Goal: Task Accomplishment & Management: Complete application form

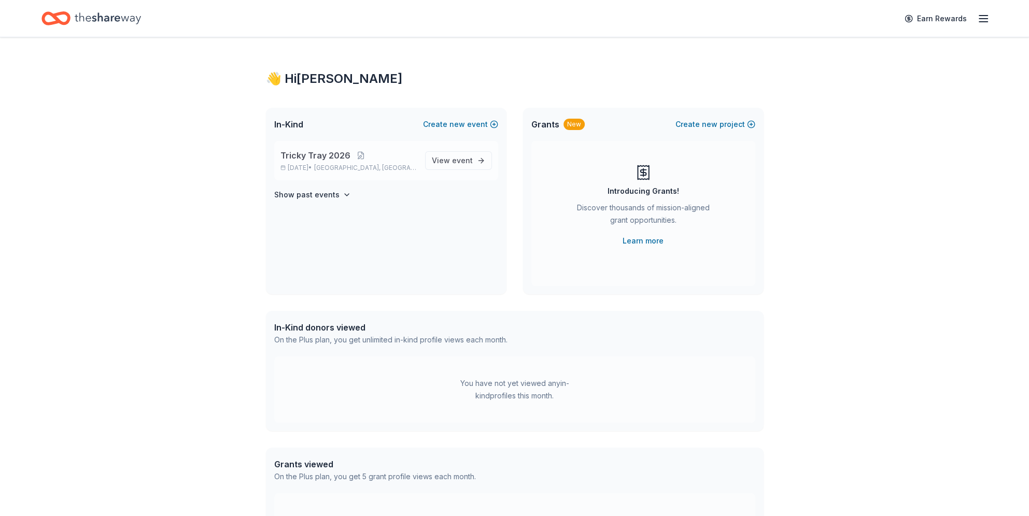
click at [381, 158] on p "Tricky Tray 2026" at bounding box center [348, 155] width 136 height 12
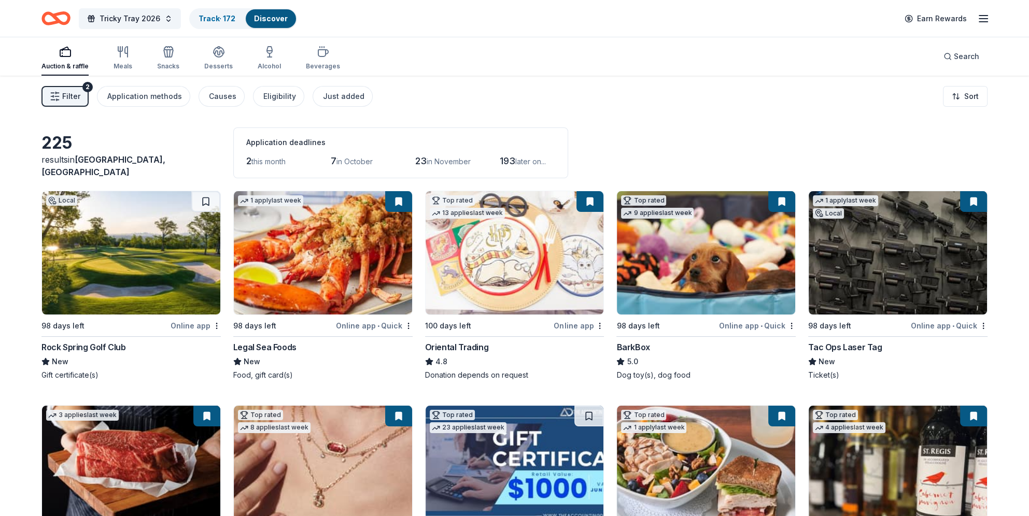
click at [247, 162] on span "2" at bounding box center [248, 160] width 5 height 11
click at [337, 95] on div "Just added" at bounding box center [343, 96] width 41 height 12
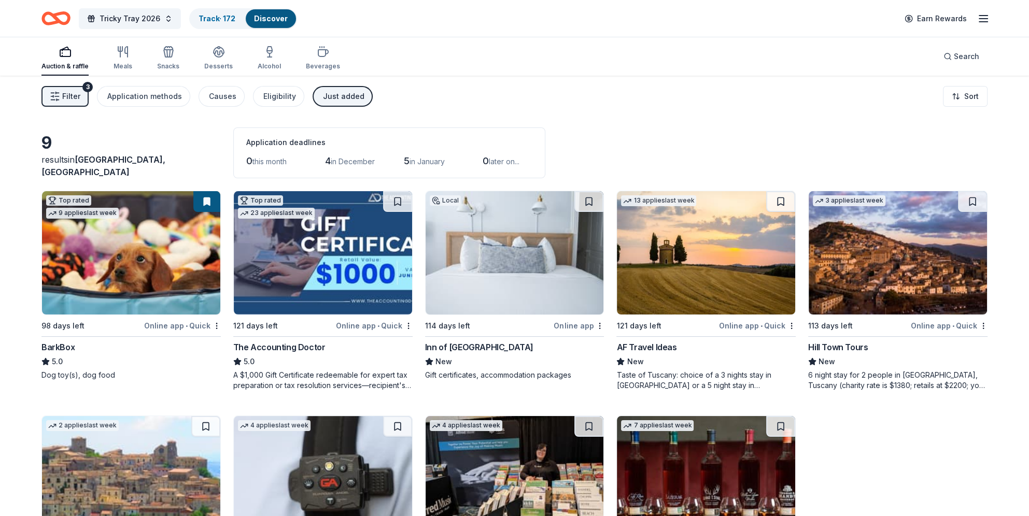
click at [460, 293] on img at bounding box center [515, 252] width 178 height 123
click at [606, 322] on div "Top rated 9 applies last week 98 days left Online app • Quick BarkBox 5.0 Dog t…" at bounding box center [514, 403] width 946 height 425
click at [598, 322] on html "Tricky Tray 2026 Track · 172 Discover Earn Rewards Auction & raffle Meals Snack…" at bounding box center [518, 258] width 1037 height 516
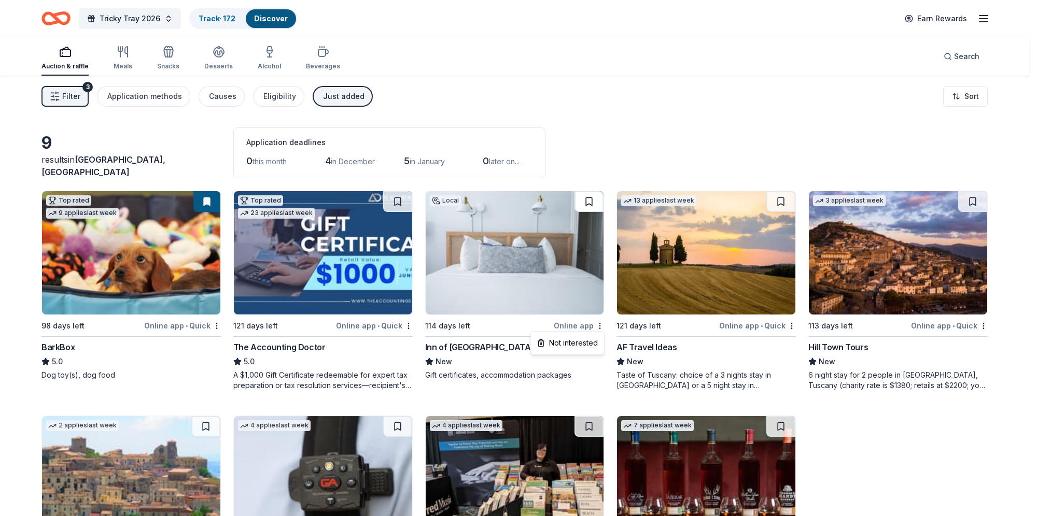
click at [589, 204] on html "Tricky Tray 2026 Track · 172 Discover Earn Rewards Auction & raffle Meals Snack…" at bounding box center [518, 258] width 1037 height 516
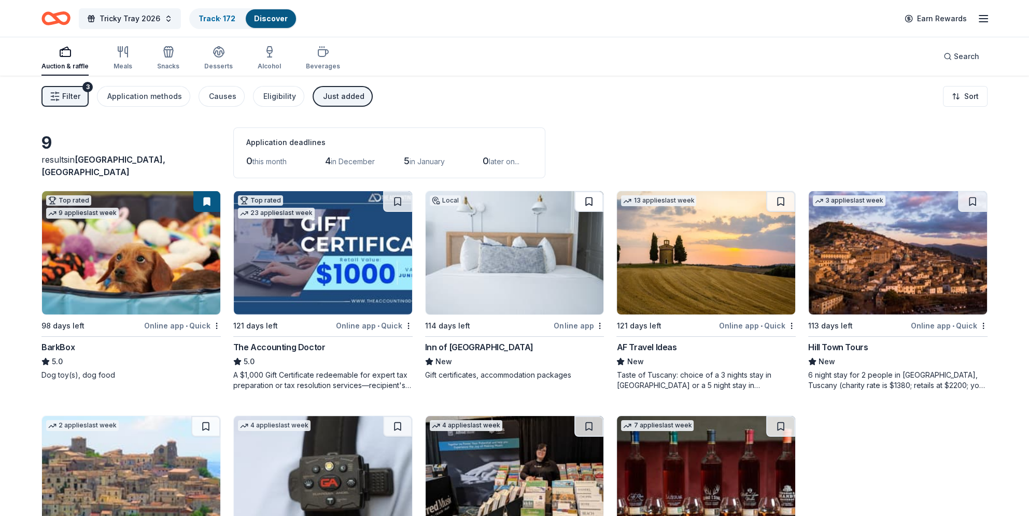
click at [589, 204] on button at bounding box center [588, 201] width 29 height 21
click at [508, 344] on div "Inn of Cape May" at bounding box center [514, 347] width 179 height 12
click at [119, 291] on img at bounding box center [131, 252] width 178 height 123
click at [85, 96] on button "Filter 3" at bounding box center [64, 96] width 47 height 21
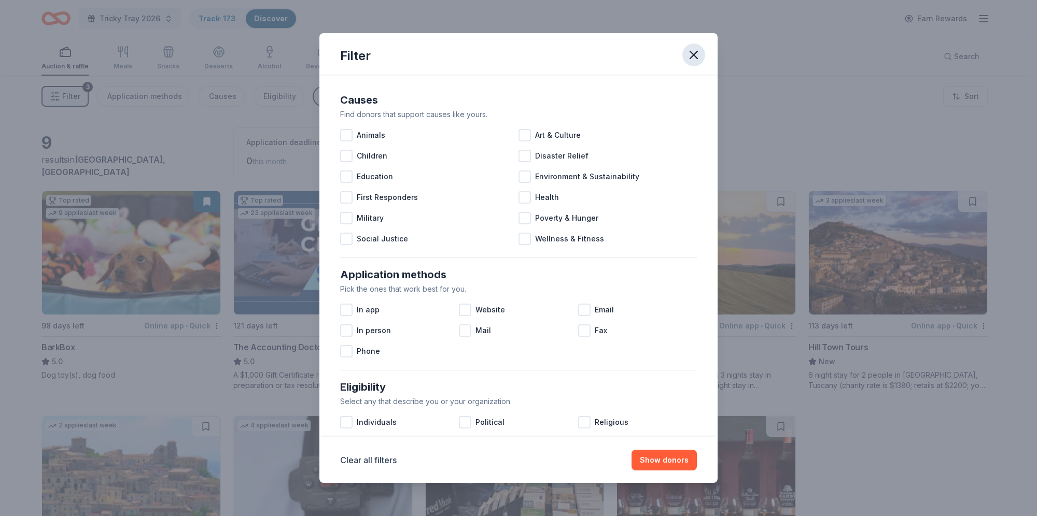
click at [699, 52] on icon "button" at bounding box center [693, 55] width 15 height 15
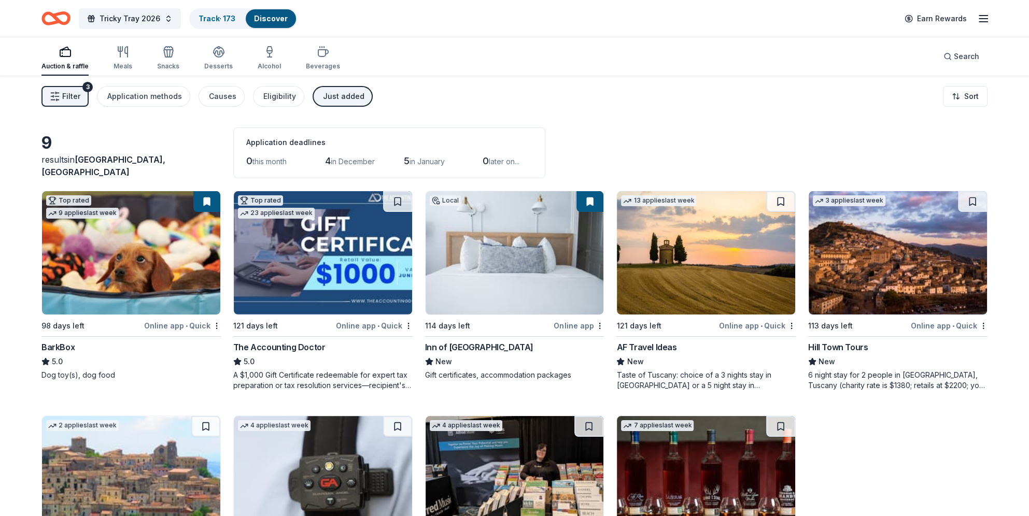
click at [338, 104] on button "Just added" at bounding box center [343, 96] width 60 height 21
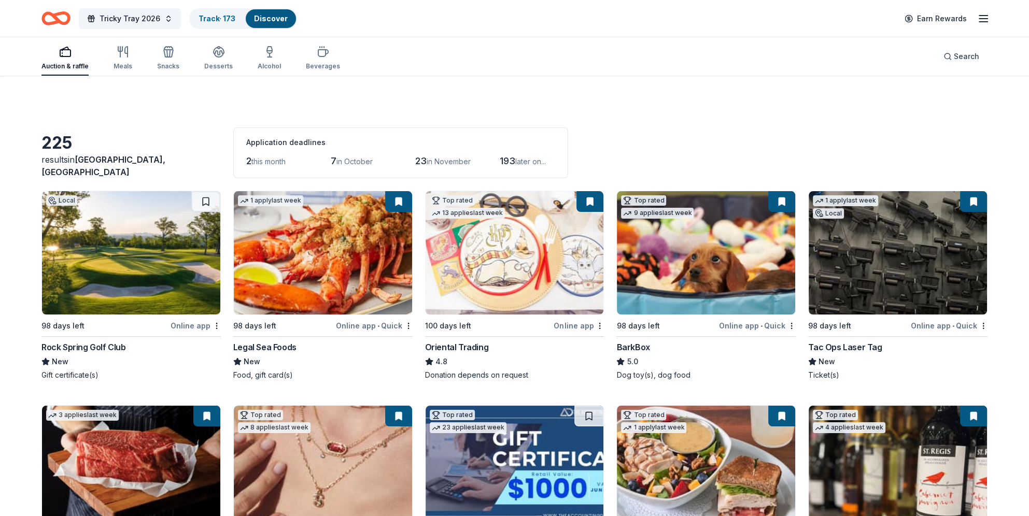
scroll to position [259, 0]
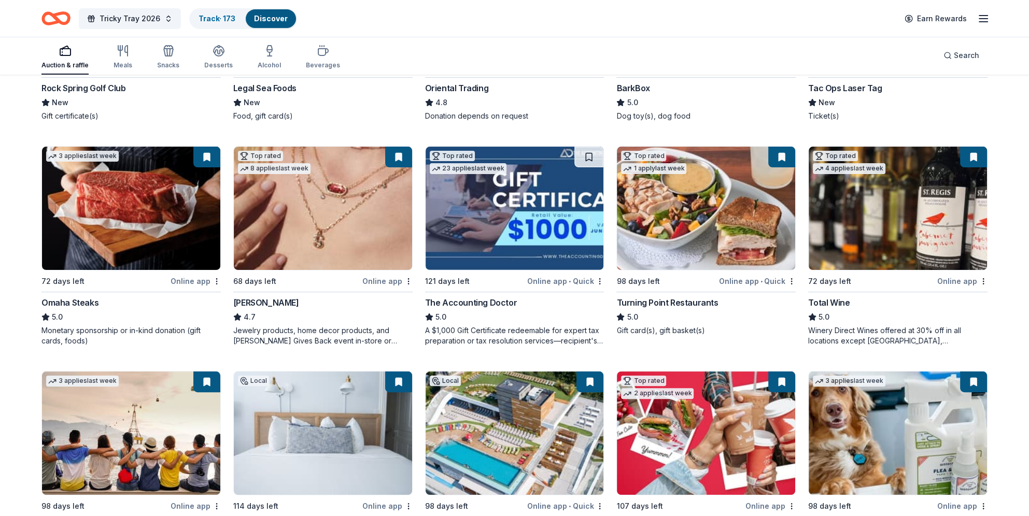
click at [359, 216] on img at bounding box center [323, 208] width 178 height 123
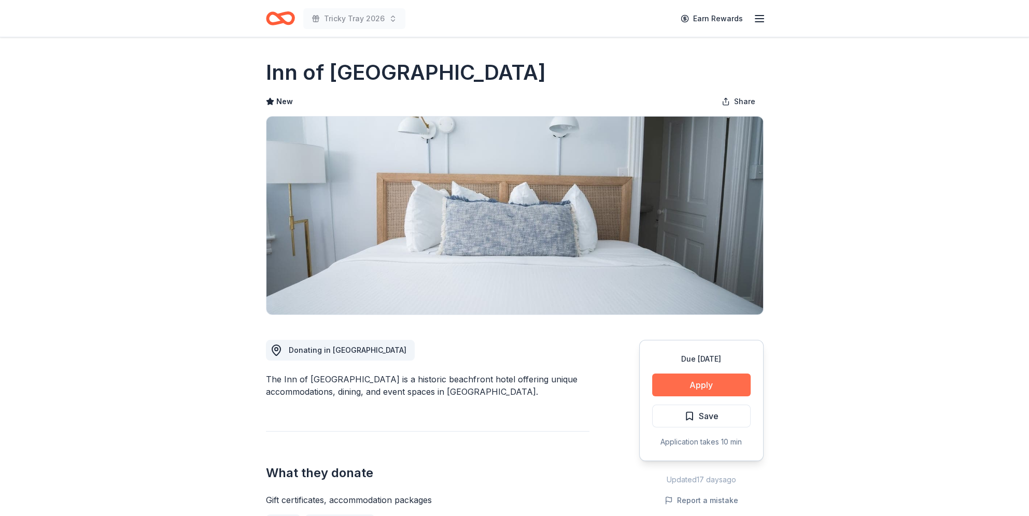
click at [686, 379] on button "Apply" at bounding box center [701, 385] width 98 height 23
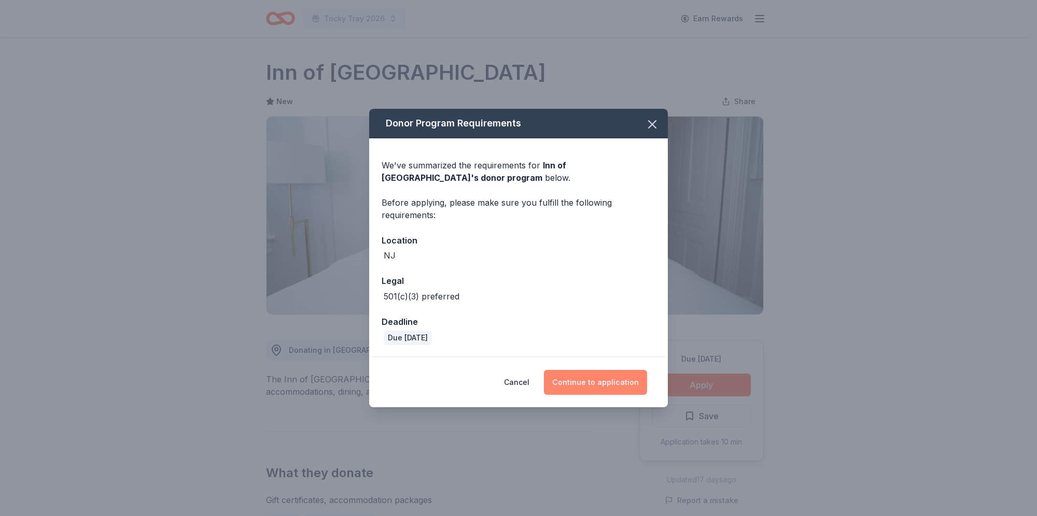
click at [585, 378] on button "Continue to application" at bounding box center [595, 382] width 103 height 25
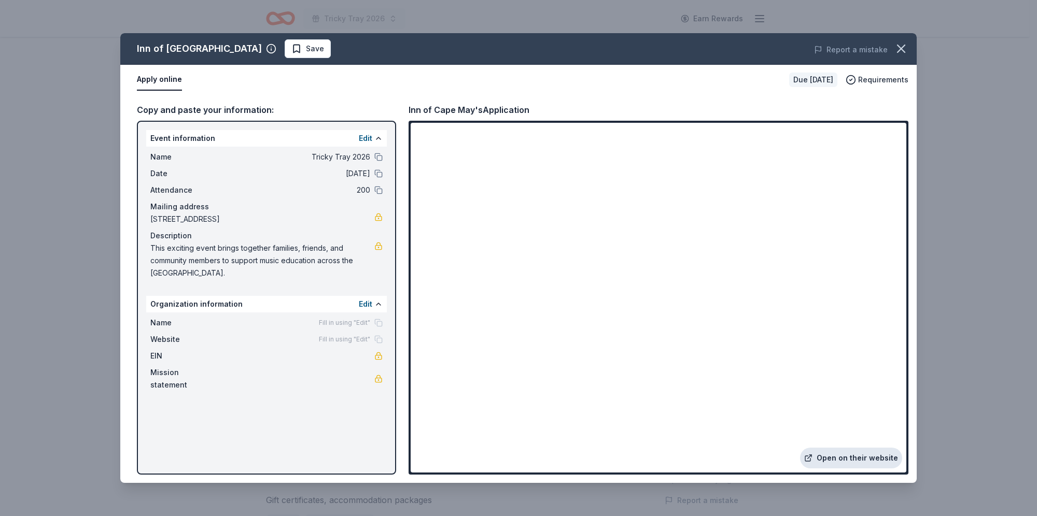
click at [869, 459] on link "Open on their website" at bounding box center [851, 458] width 102 height 21
click at [894, 45] on icon "button" at bounding box center [901, 48] width 15 height 15
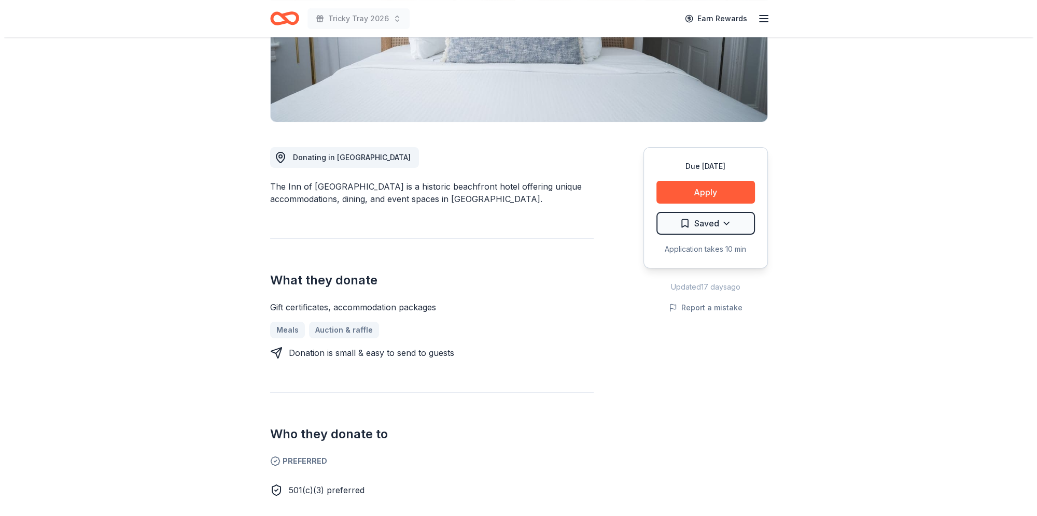
scroll to position [207, 0]
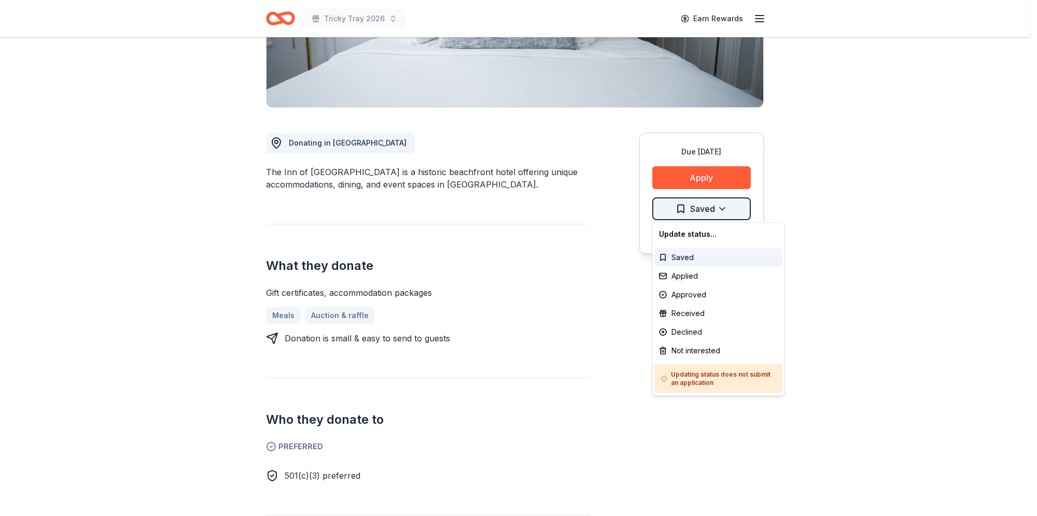
click at [724, 205] on html "Tricky Tray 2026 Earn Rewards Due in 114 days Share Inn of Cape May New Share D…" at bounding box center [518, 51] width 1037 height 516
click at [693, 280] on div "Applied" at bounding box center [718, 276] width 127 height 19
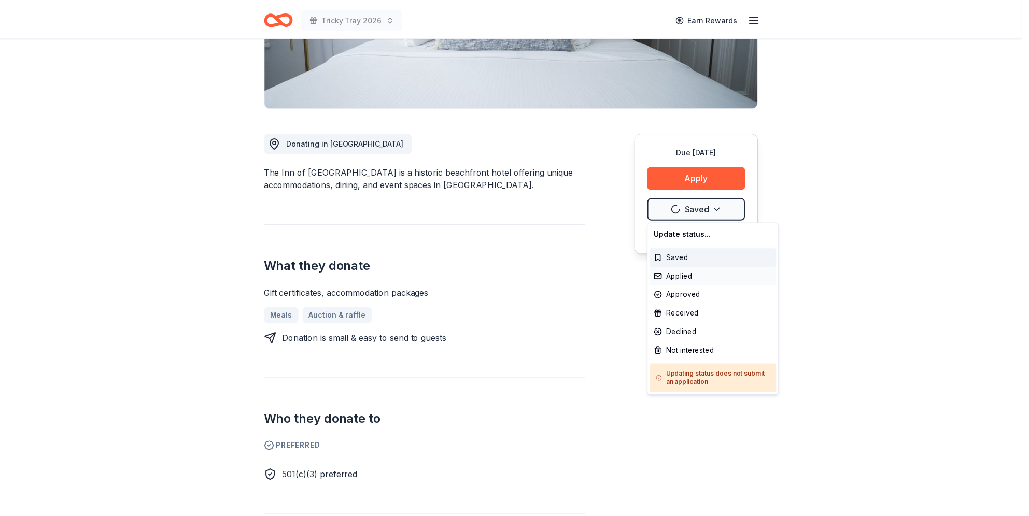
scroll to position [0, 0]
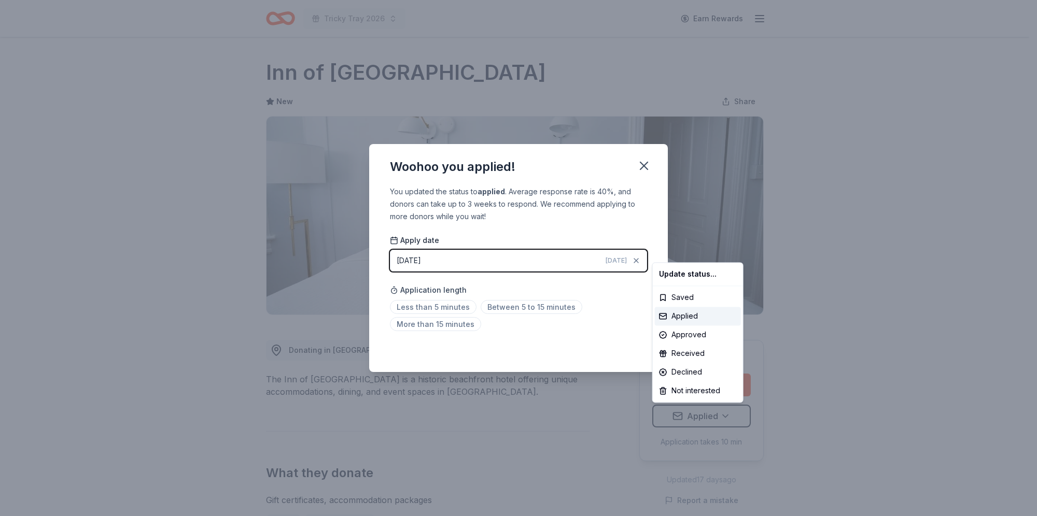
click at [526, 338] on html "Tricky Tray 2026 Earn Rewards Due in 114 days Share Inn of Cape May New Share D…" at bounding box center [518, 258] width 1037 height 516
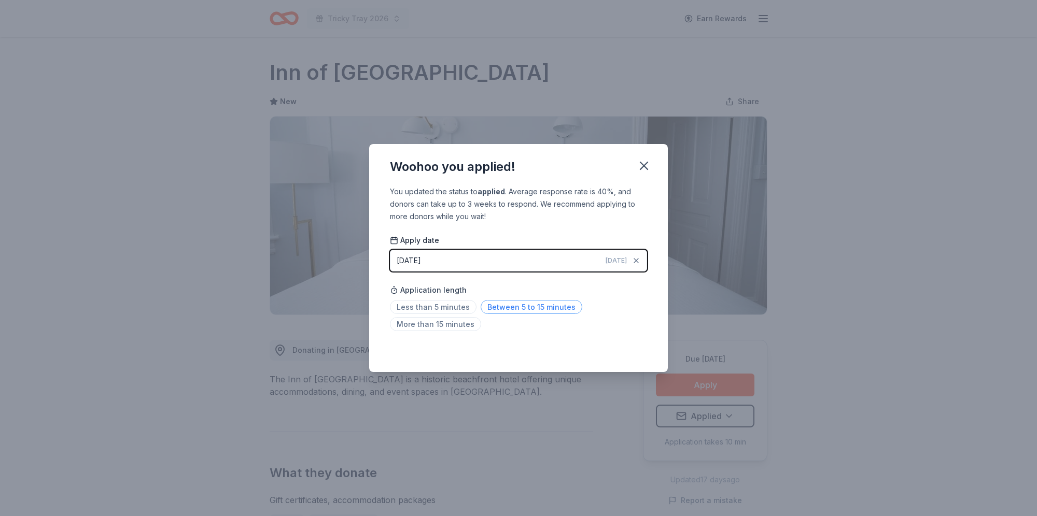
click at [503, 311] on span "Between 5 to 15 minutes" at bounding box center [531, 307] width 102 height 14
click at [640, 164] on icon "button" at bounding box center [643, 166] width 15 height 15
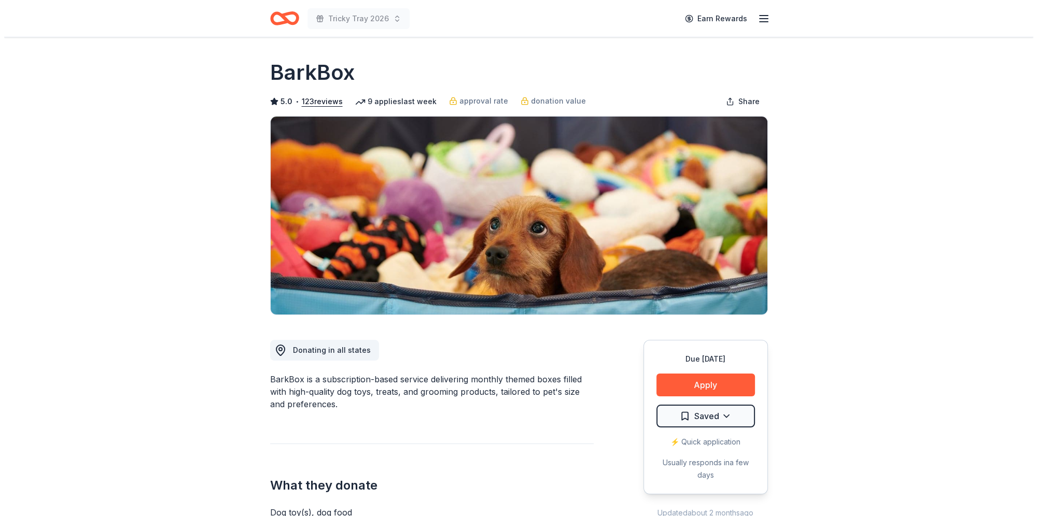
scroll to position [207, 0]
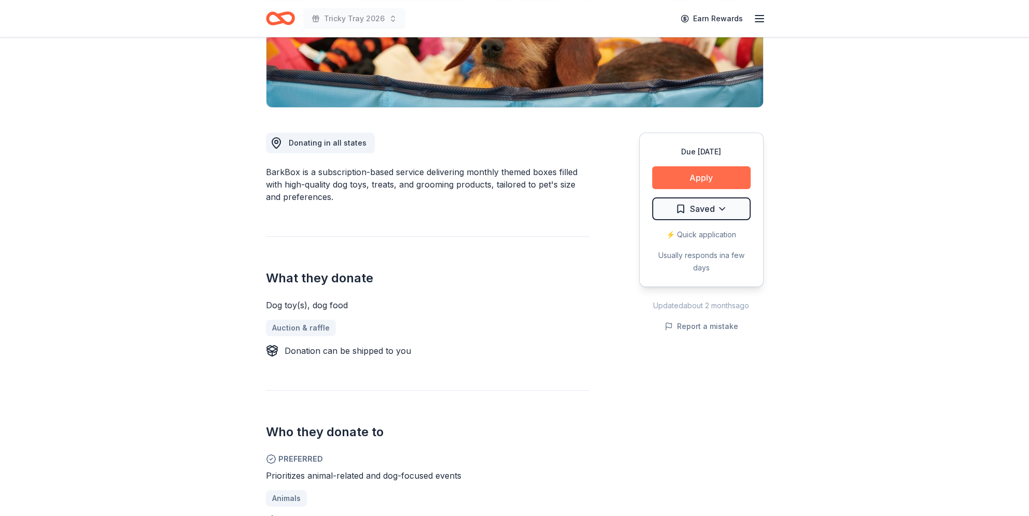
click at [685, 182] on button "Apply" at bounding box center [701, 177] width 98 height 23
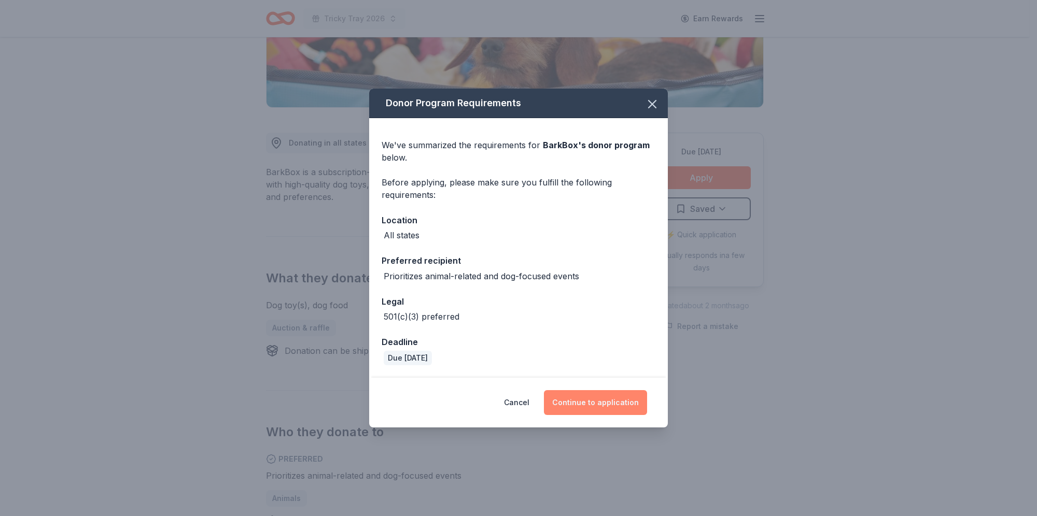
click at [594, 399] on button "Continue to application" at bounding box center [595, 402] width 103 height 25
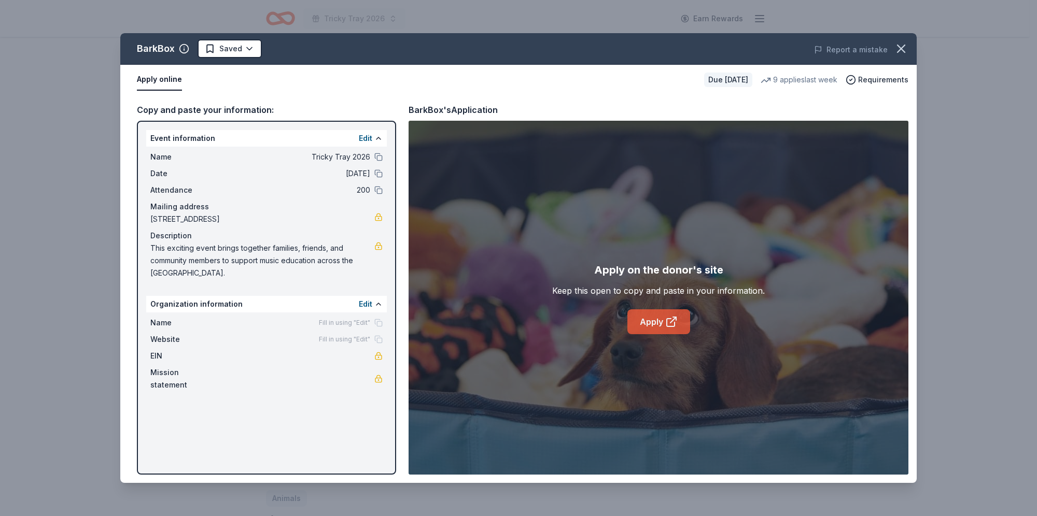
click at [669, 323] on icon at bounding box center [671, 322] width 12 height 12
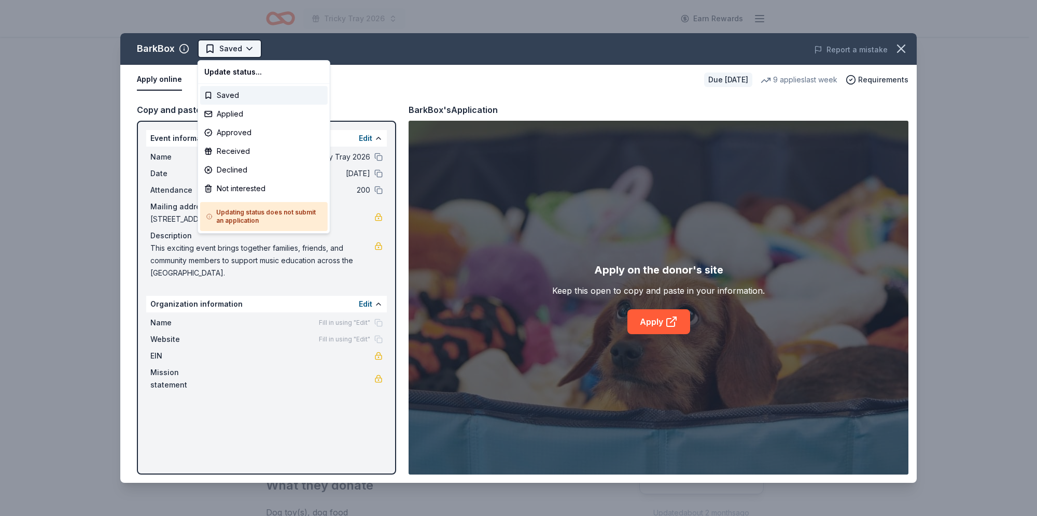
scroll to position [0, 0]
click at [249, 57] on html "Tricky Tray 2026 Earn Rewards Due in 98 days Share BarkBox 5.0 • 123 reviews 9 …" at bounding box center [518, 258] width 1037 height 516
click at [238, 117] on div "Applied" at bounding box center [263, 114] width 127 height 19
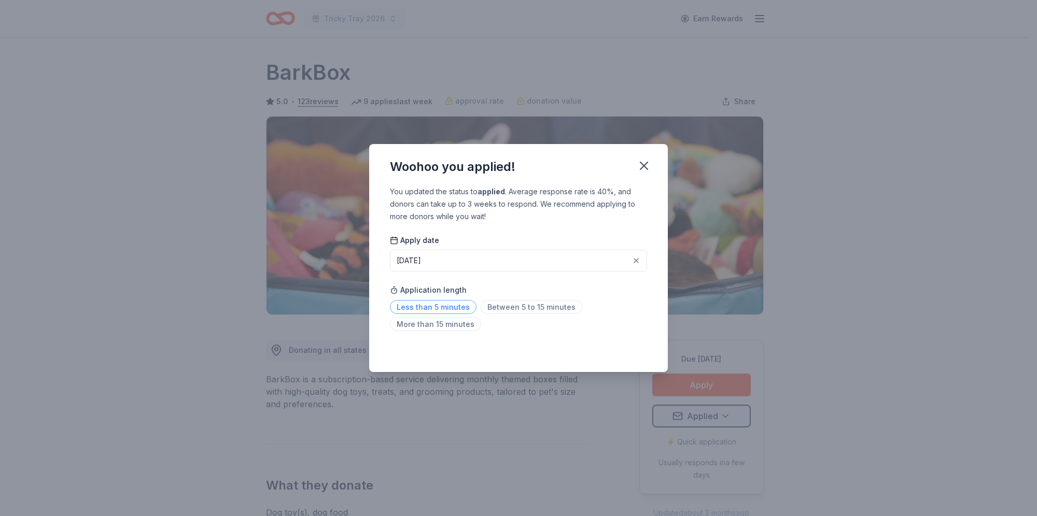
click at [450, 307] on span "Less than 5 minutes" at bounding box center [433, 307] width 87 height 14
click at [643, 167] on icon "button" at bounding box center [643, 165] width 7 height 7
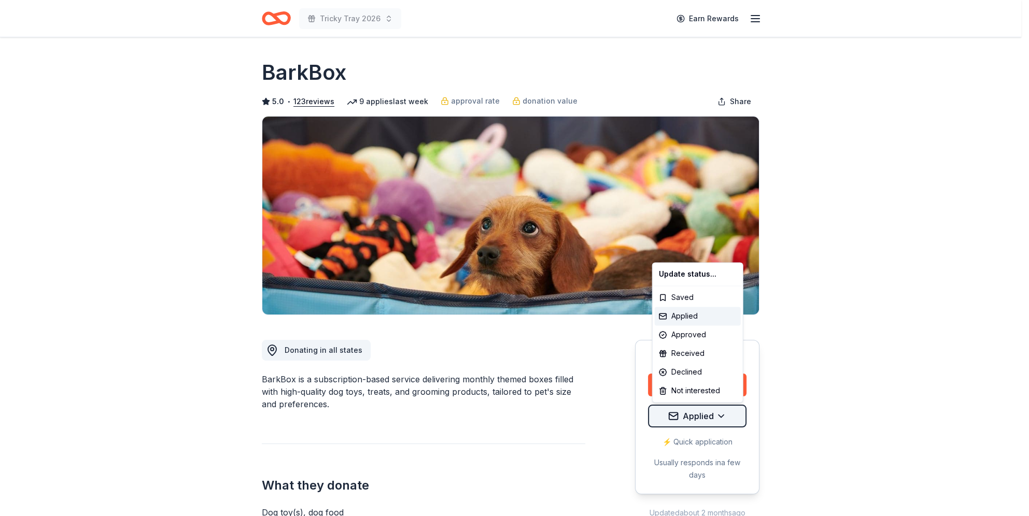
click at [715, 421] on html "Tricky Tray 2026 Earn Rewards Due in 98 days Share BarkBox 5.0 • 123 reviews 9 …" at bounding box center [514, 258] width 1029 height 516
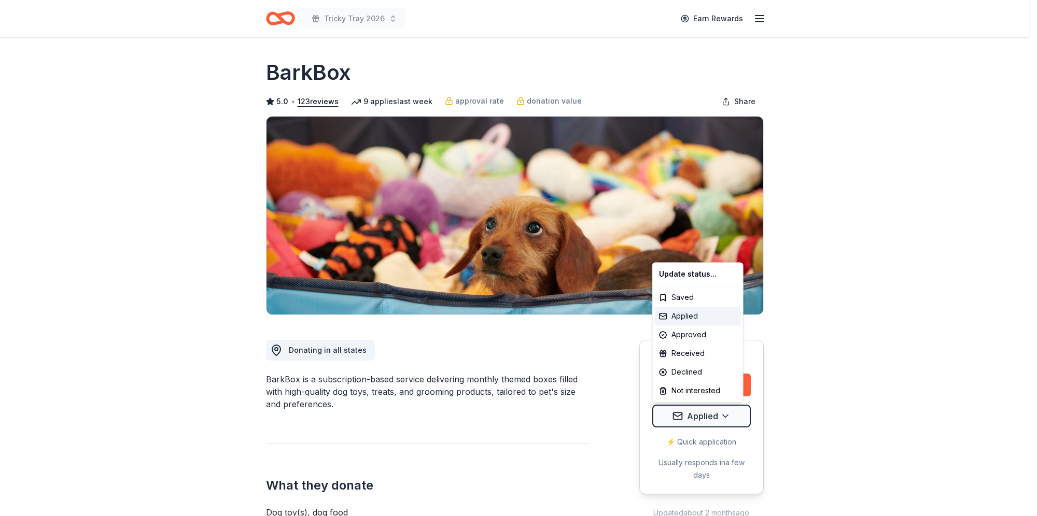
click at [686, 313] on div "Applied" at bounding box center [698, 316] width 86 height 19
click at [719, 420] on html "Tricky Tray 2026 Earn Rewards Due in 98 days Share BarkBox 5.0 • 123 reviews 9 …" at bounding box center [518, 258] width 1037 height 516
click at [684, 297] on div "Saved" at bounding box center [698, 297] width 86 height 19
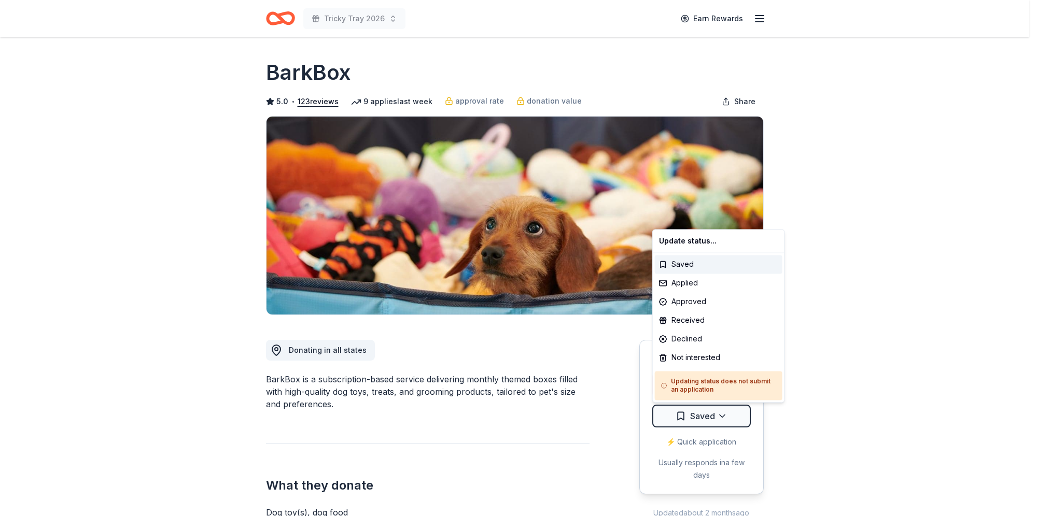
click at [665, 412] on html "Tricky Tray 2026 Earn Rewards Due in 98 days Share BarkBox 5.0 • 123 reviews 9 …" at bounding box center [518, 258] width 1037 height 516
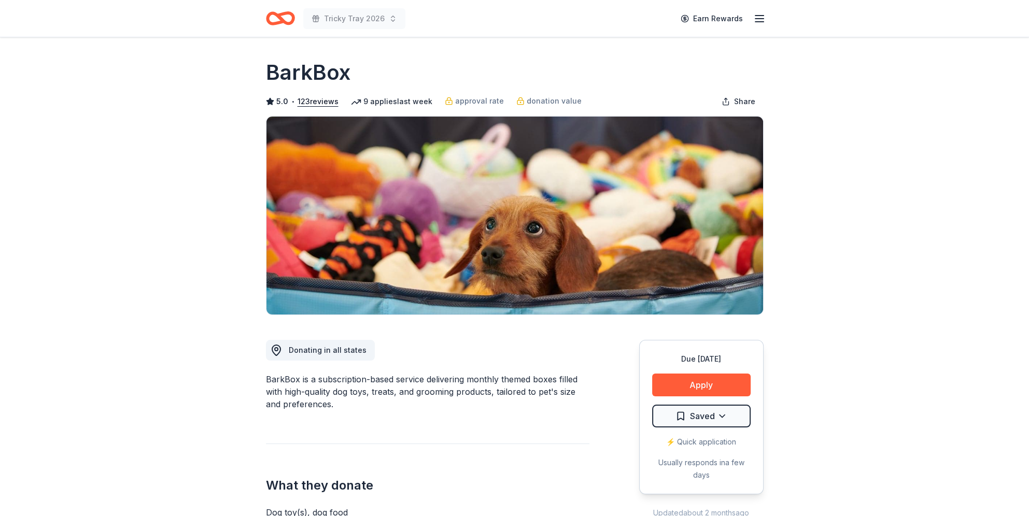
click at [704, 442] on div "⚡️ Quick application" at bounding box center [701, 442] width 98 height 12
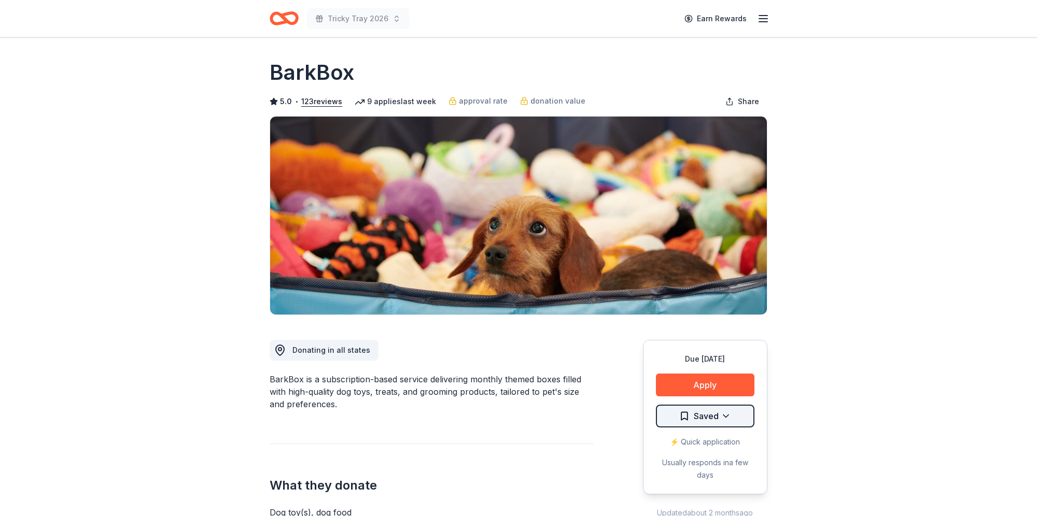
click at [704, 423] on html "Tricky Tray 2026 Earn Rewards Due in 98 days Share BarkBox 5.0 • 123 reviews 9 …" at bounding box center [518, 258] width 1037 height 516
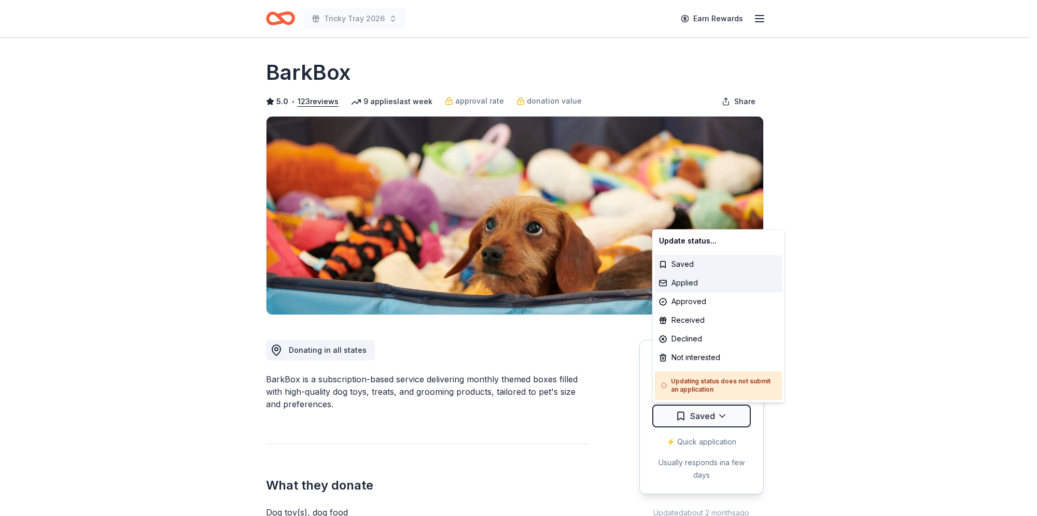
click at [682, 282] on div "Applied" at bounding box center [718, 283] width 127 height 19
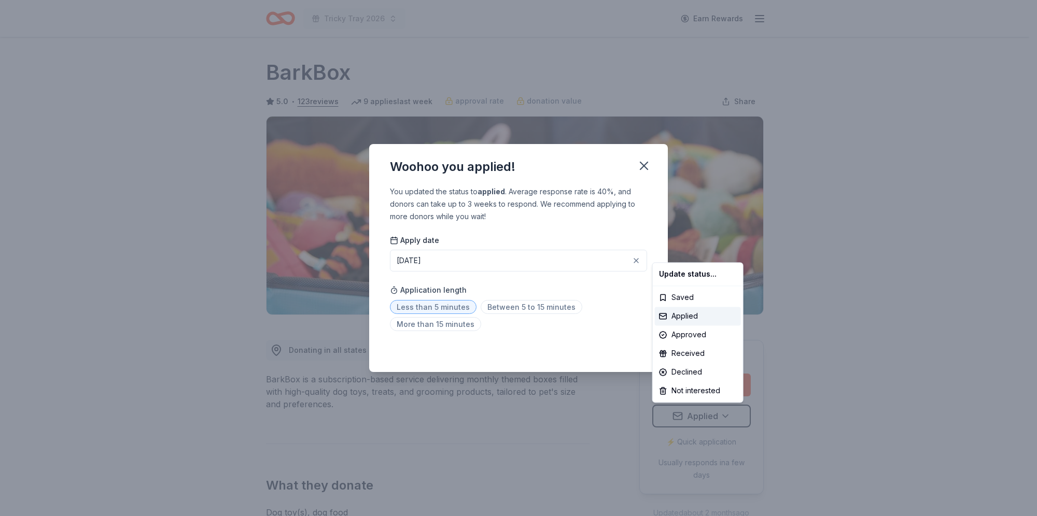
click at [444, 259] on html "Tricky Tray 2026 Earn Rewards Due in 98 days Share BarkBox 5.0 • 123 reviews 9 …" at bounding box center [518, 258] width 1037 height 516
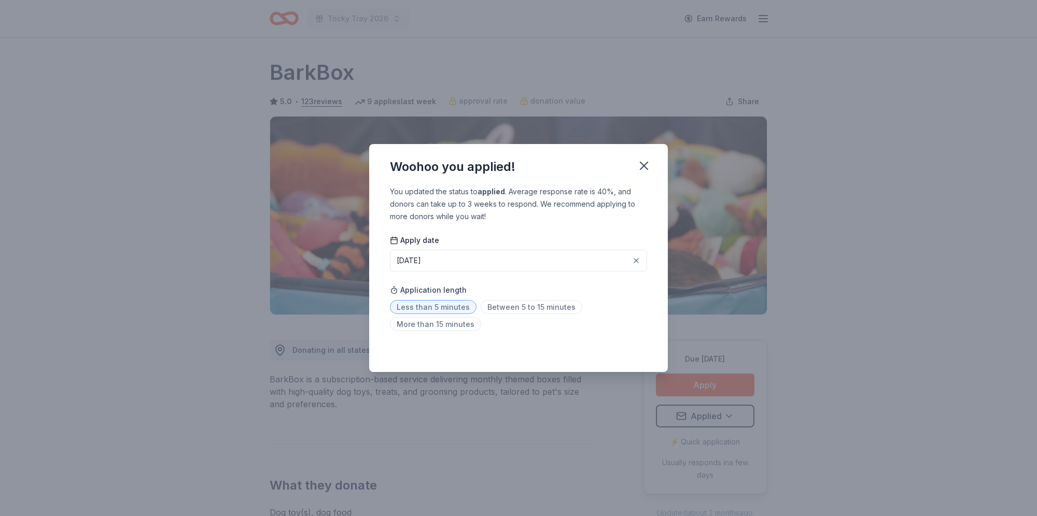
click at [444, 259] on button "07/26/2025" at bounding box center [518, 261] width 257 height 22
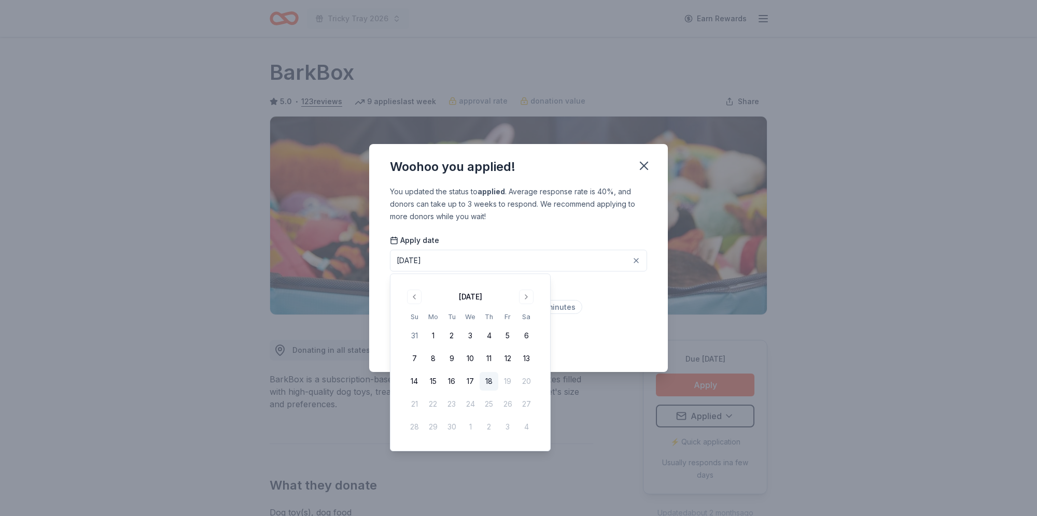
click at [491, 381] on button "18" at bounding box center [488, 381] width 19 height 19
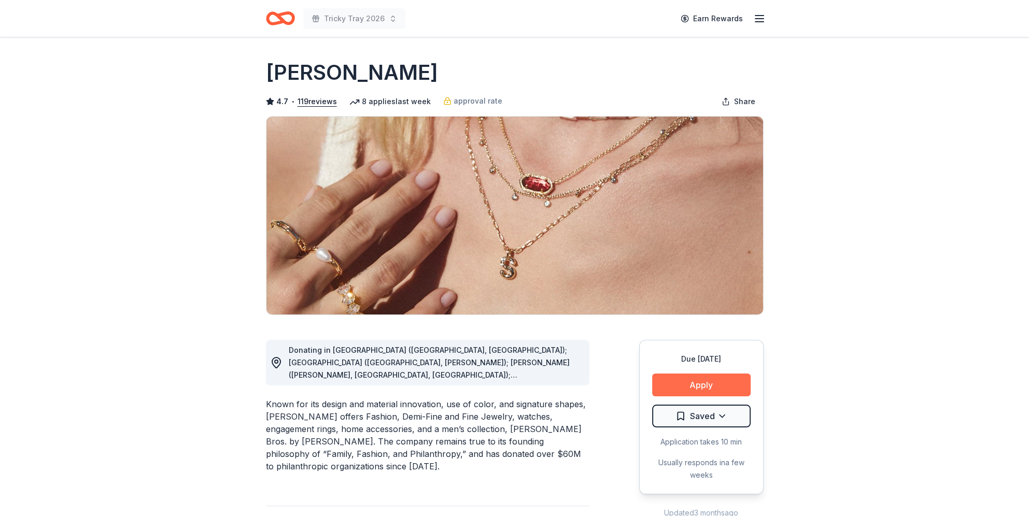
click at [675, 377] on button "Apply" at bounding box center [701, 385] width 98 height 23
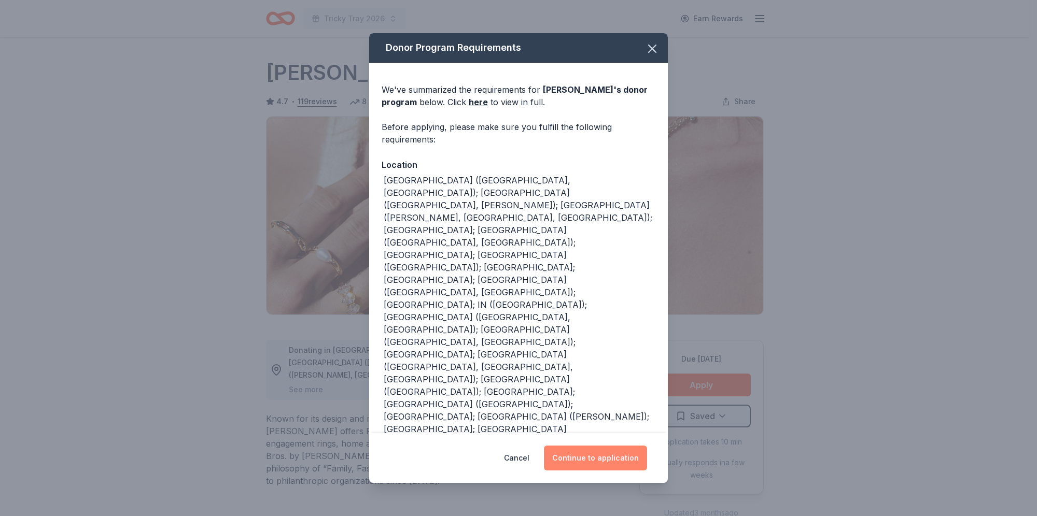
click at [584, 454] on button "Continue to application" at bounding box center [595, 458] width 103 height 25
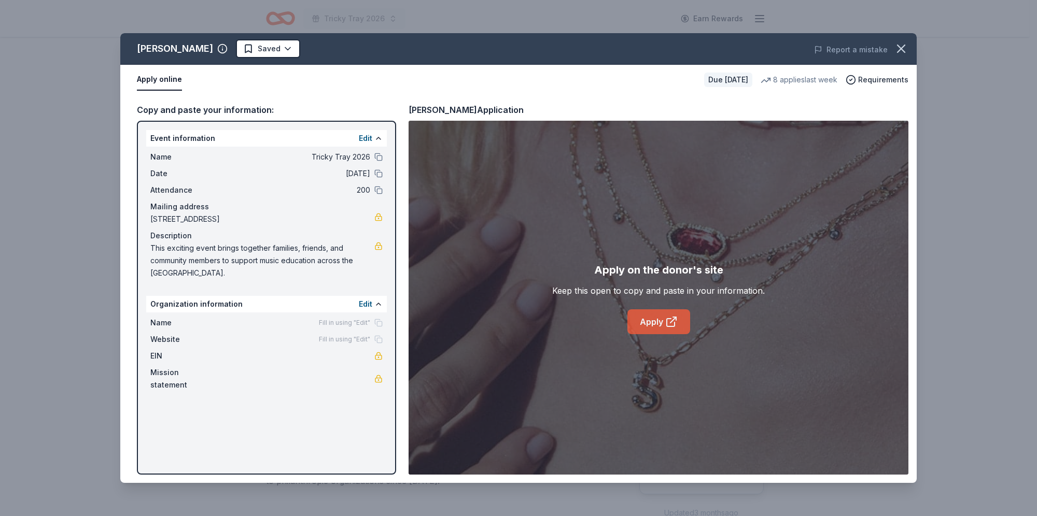
click at [671, 320] on icon at bounding box center [671, 322] width 12 height 12
